Goal: Task Accomplishment & Management: Manage account settings

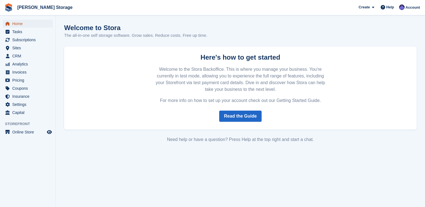
click at [27, 26] on span "Home" at bounding box center [28, 24] width 33 height 8
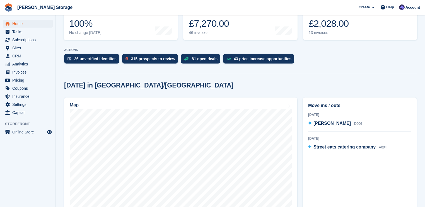
scroll to position [89, 0]
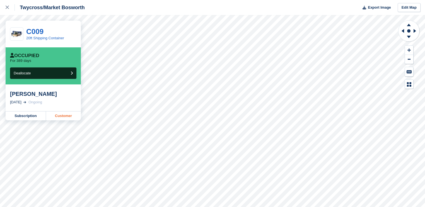
click at [66, 115] on link "Customer" at bounding box center [63, 116] width 35 height 9
